Goal: Transaction & Acquisition: Purchase product/service

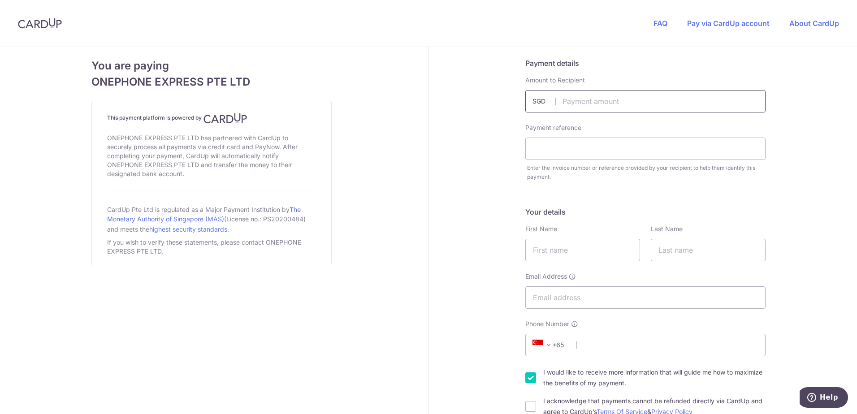
click at [598, 104] on input "text" at bounding box center [645, 101] width 240 height 22
type input "223.00"
click at [623, 148] on input "text" at bounding box center [645, 149] width 240 height 22
type input "#"
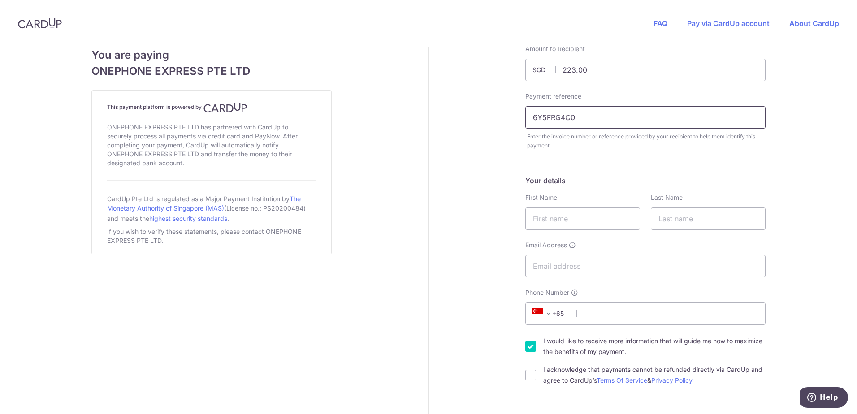
scroll to position [45, 0]
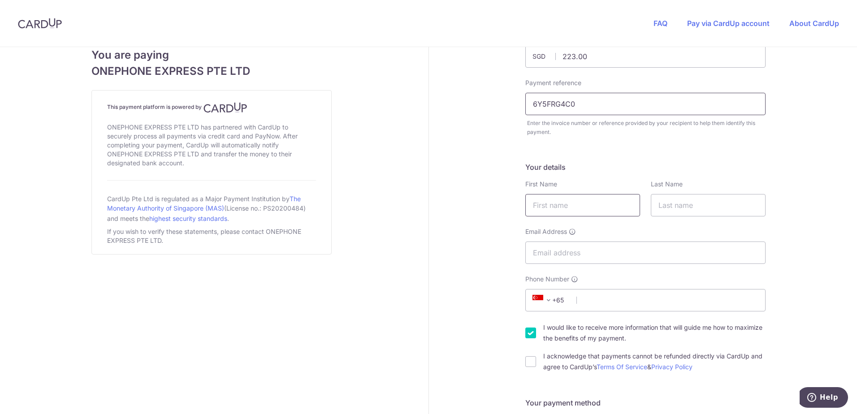
type input "6Y5FRG4C0"
click at [619, 203] on input "text" at bounding box center [582, 205] width 115 height 22
type input "[PERSON_NAME]"
type input "[PERSON_NAME][EMAIL_ADDRESS][PERSON_NAME][DOMAIN_NAME]"
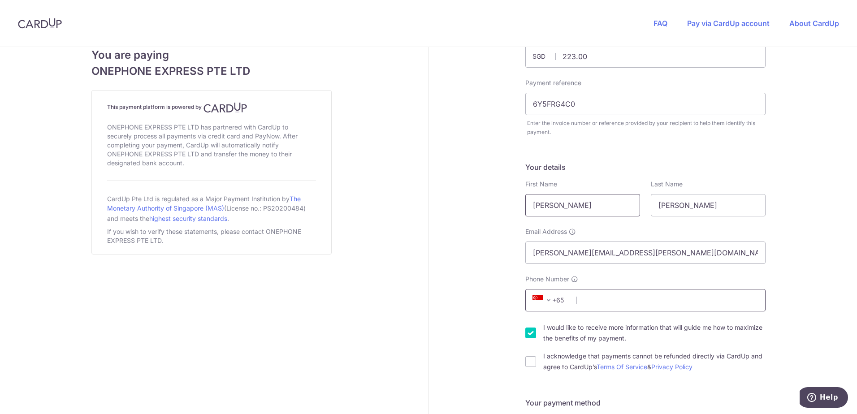
type input "97727011"
type input "756967"
type input "2 [PERSON_NAME] LINK, [PERSON_NAME] RESIDENCE"
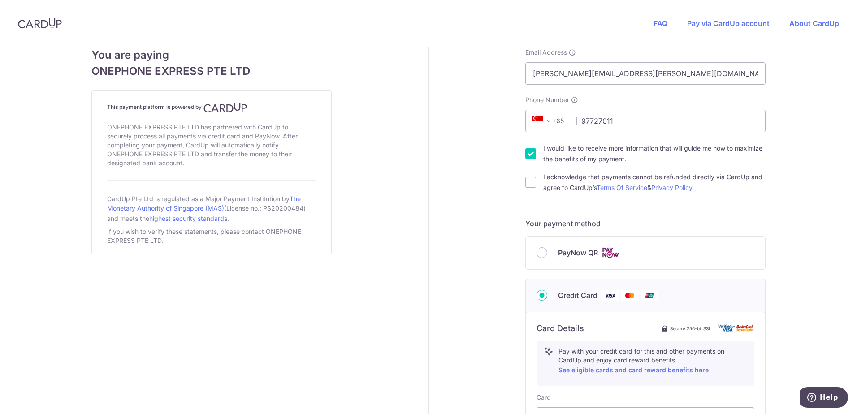
scroll to position [269, 0]
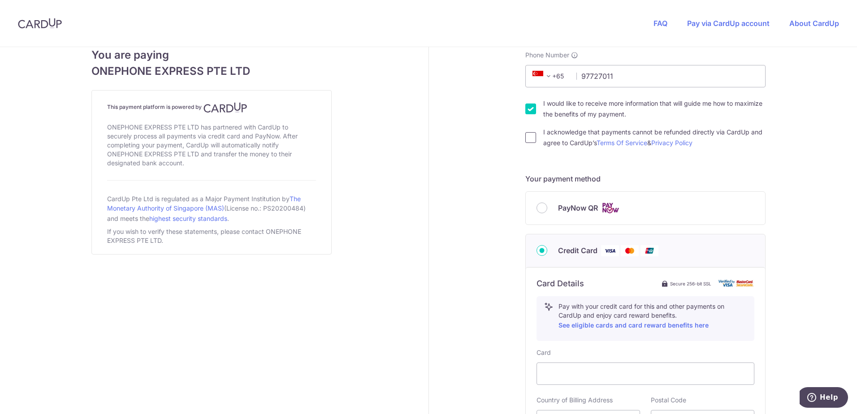
click at [527, 135] on input "I acknowledge that payments cannot be refunded directly via CardUp and agree to…" at bounding box center [530, 137] width 11 height 11
checkbox input "true"
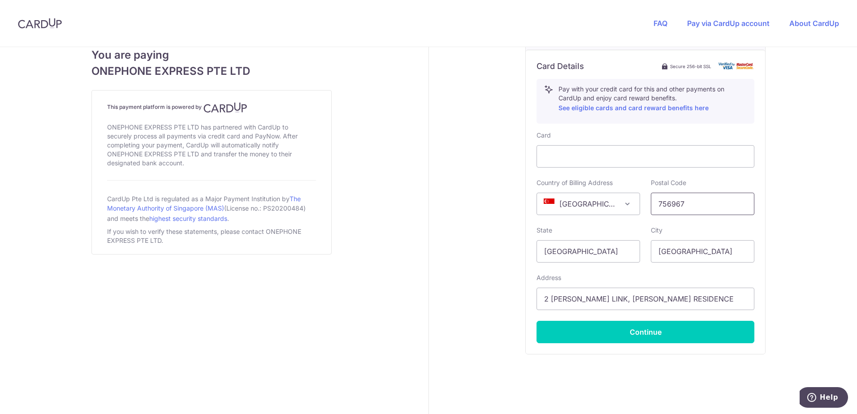
scroll to position [493, 0]
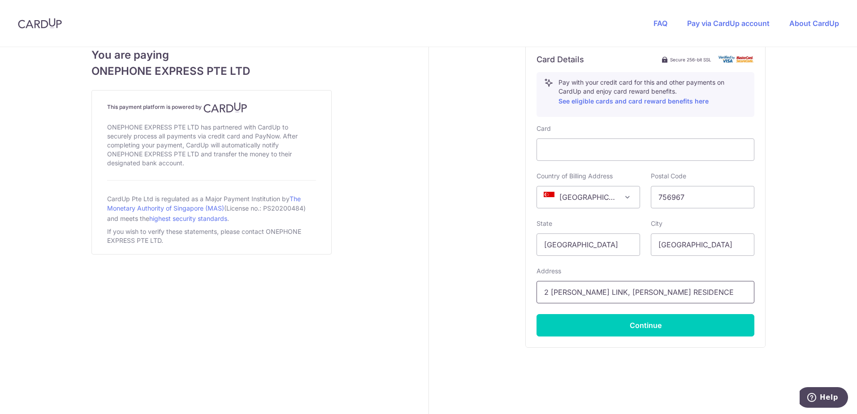
click at [689, 294] on input "2 [PERSON_NAME] LINK, [PERSON_NAME] RESIDENCE" at bounding box center [645, 292] width 218 height 22
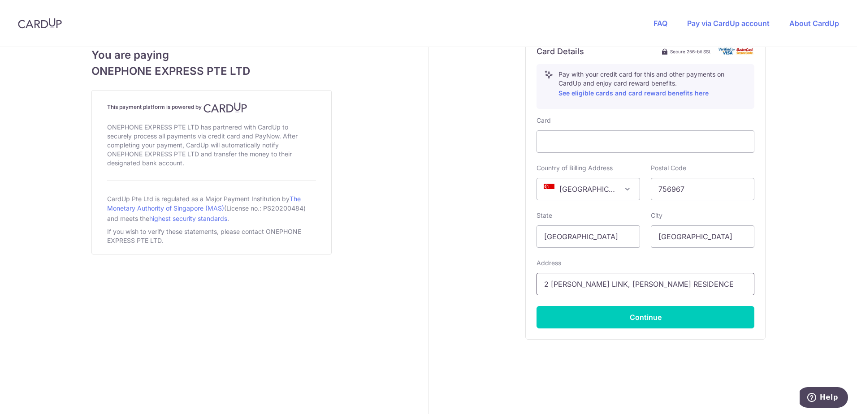
scroll to position [503, 0]
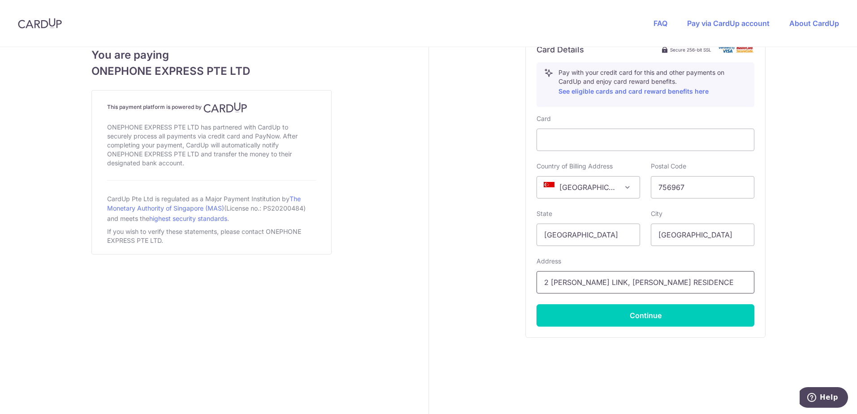
click at [679, 284] on input "2 [PERSON_NAME] LINK, [PERSON_NAME] RESIDENCE" at bounding box center [645, 282] width 218 height 22
type input "2 [PERSON_NAME] LINK, [PERSON_NAME] RESIDENCE, #06-03"
click at [658, 319] on button "Continue" at bounding box center [645, 315] width 218 height 22
type input "**** 0695"
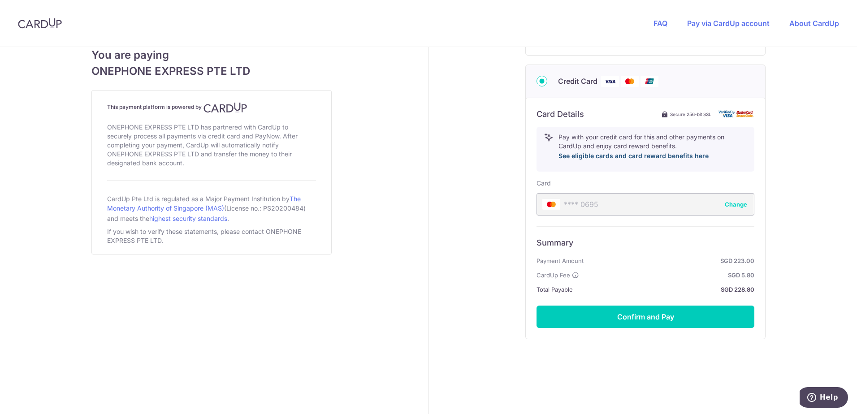
scroll to position [440, 0]
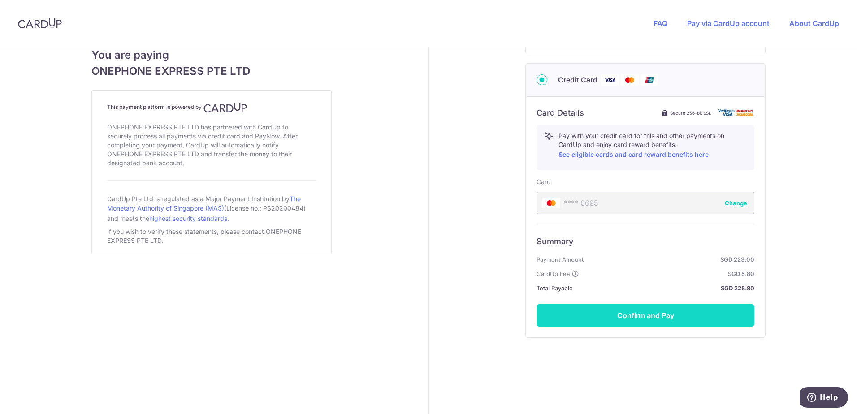
click at [651, 320] on button "Confirm and Pay" at bounding box center [645, 315] width 218 height 22
